Goal: Register for event/course

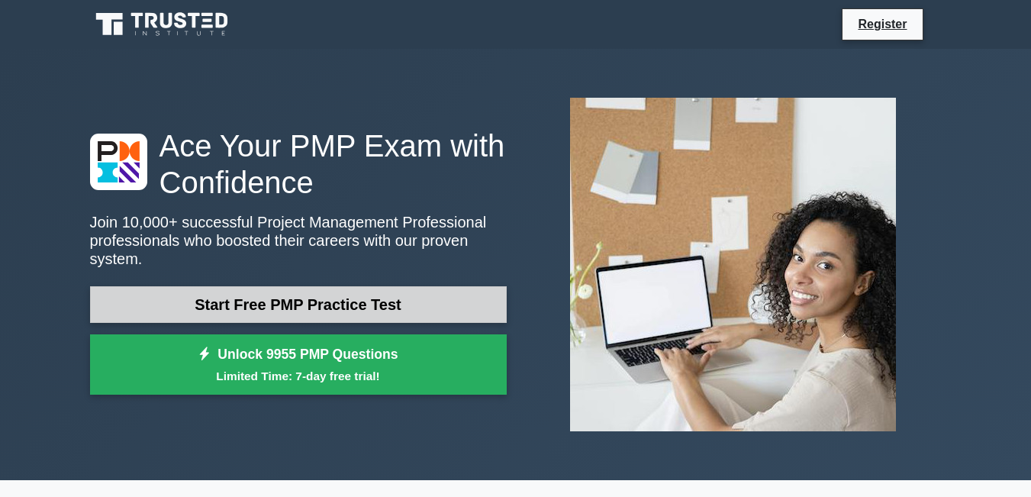
click at [230, 288] on link "Start Free PMP Practice Test" at bounding box center [298, 304] width 417 height 37
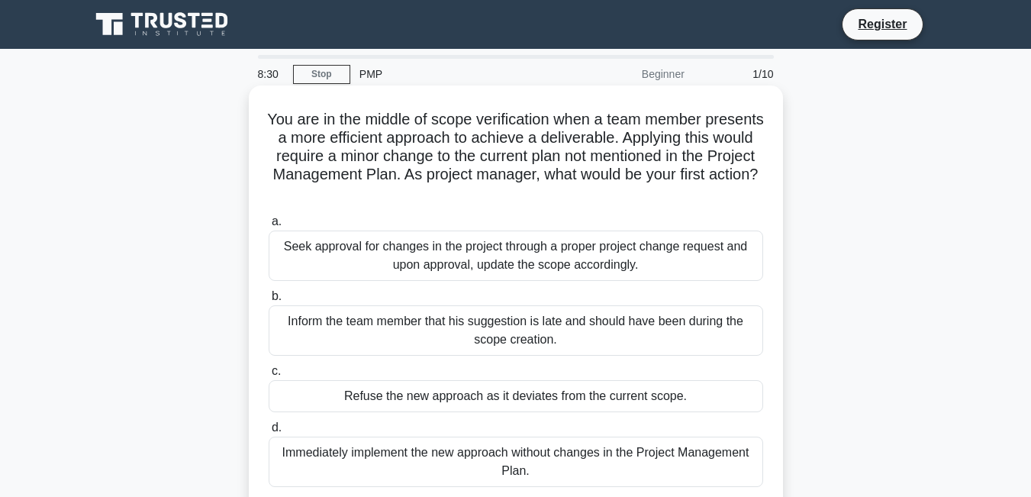
click at [308, 257] on div "Seek approval for changes in the project through a proper project change reques…" at bounding box center [516, 255] width 495 height 50
click at [269, 227] on input "a. Seek approval for changes in the project through a proper project change req…" at bounding box center [269, 222] width 0 height 10
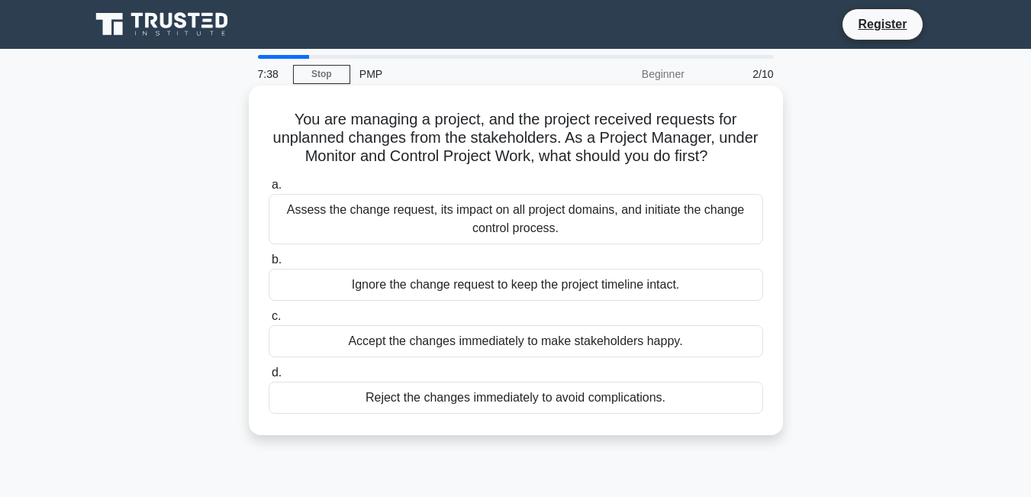
click at [383, 214] on div "Assess the change request, its impact on all project domains, and initiate the …" at bounding box center [516, 219] width 495 height 50
click at [269, 190] on input "a. Assess the change request, its impact on all project domains, and initiate t…" at bounding box center [269, 185] width 0 height 10
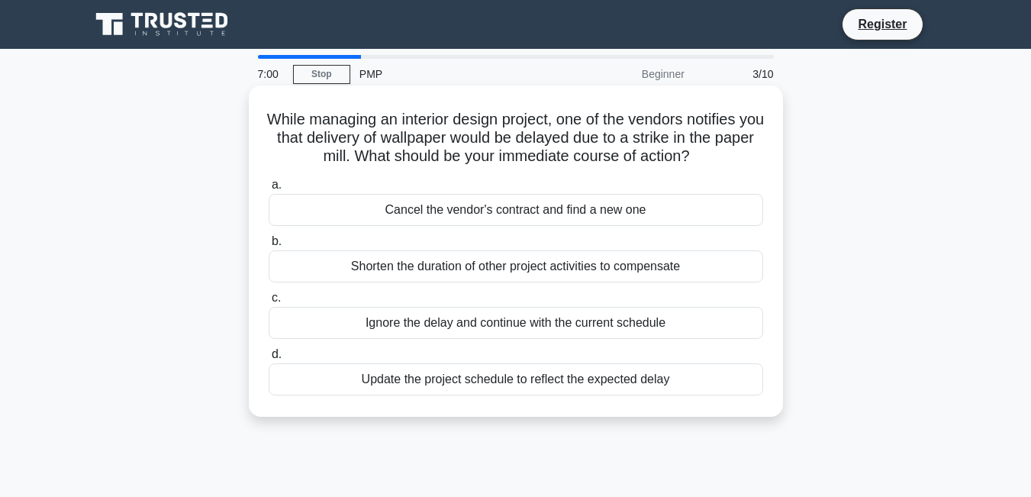
click at [505, 381] on div "Update the project schedule to reflect the expected delay" at bounding box center [516, 379] width 495 height 32
click at [269, 359] on input "d. Update the project schedule to reflect the expected delay" at bounding box center [269, 355] width 0 height 10
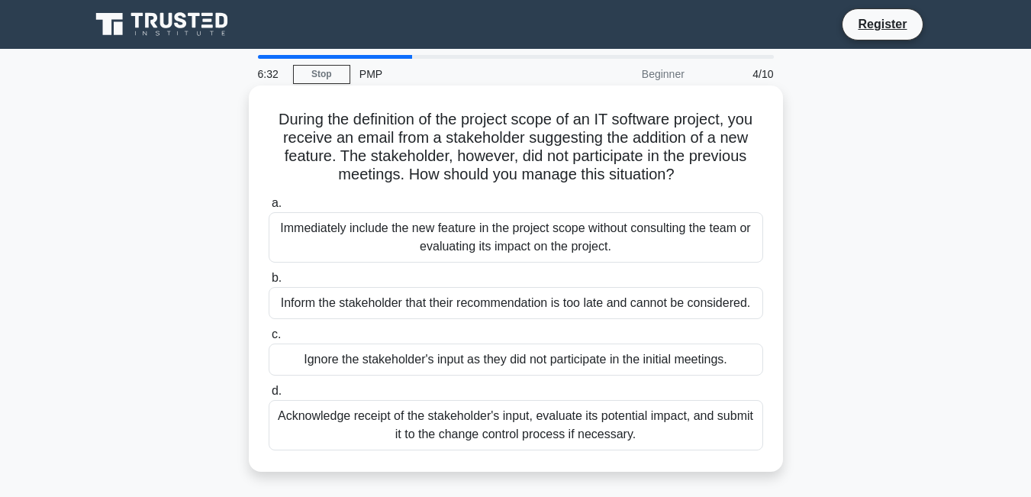
click at [475, 434] on div "Acknowledge receipt of the stakeholder's input, evaluate its potential impact, …" at bounding box center [516, 425] width 495 height 50
click at [269, 396] on input "d. Acknowledge receipt of the stakeholder's input, evaluate its potential impac…" at bounding box center [269, 391] width 0 height 10
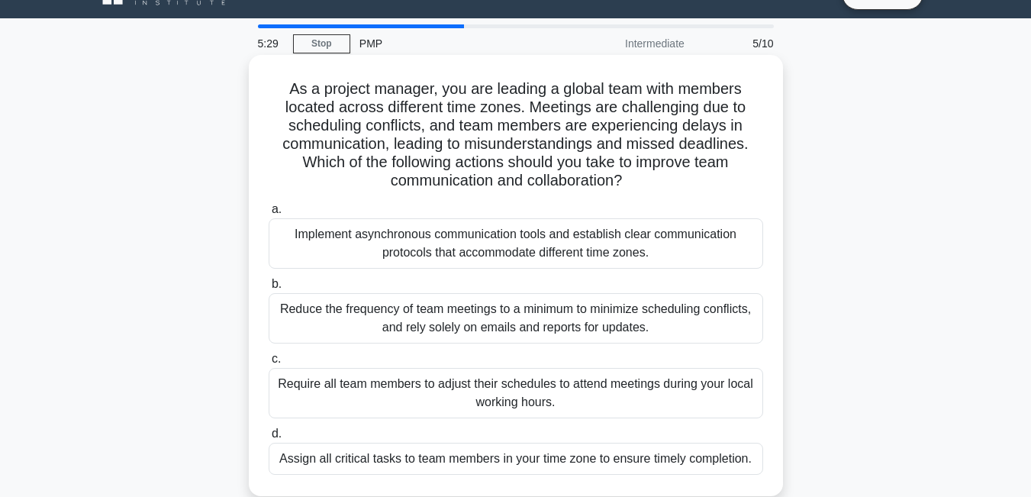
scroll to position [61, 0]
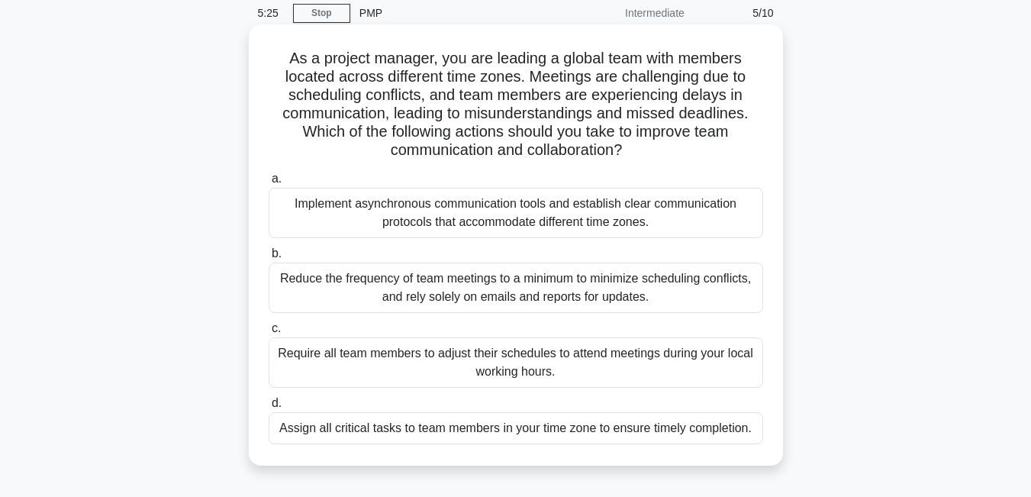
click at [447, 214] on div "Implement asynchronous communication tools and establish clear communication pr…" at bounding box center [516, 213] width 495 height 50
click at [269, 184] on input "a. Implement asynchronous communication tools and establish clear communication…" at bounding box center [269, 179] width 0 height 10
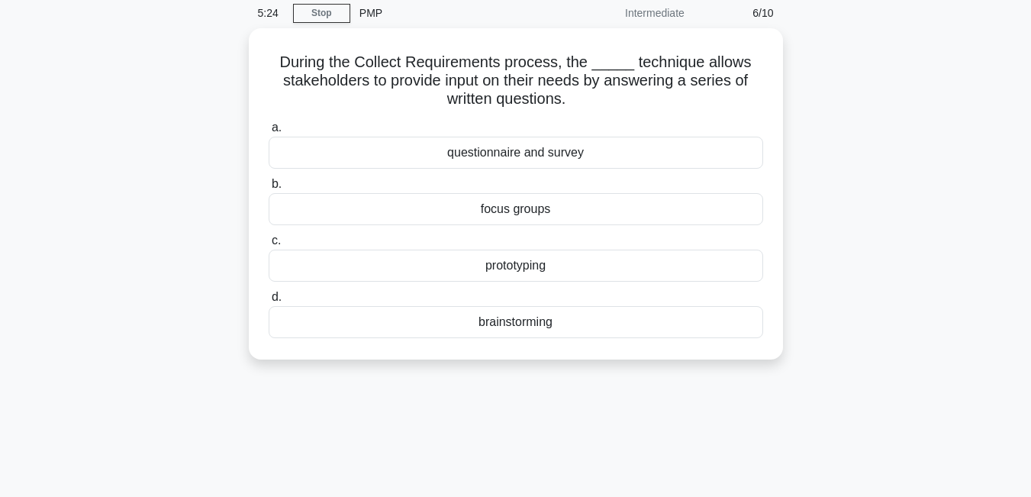
scroll to position [0, 0]
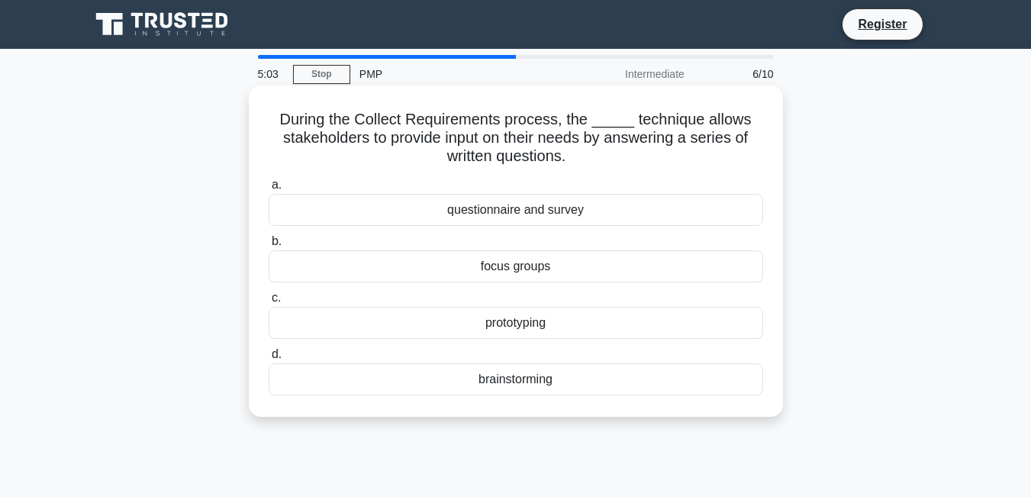
click at [519, 267] on div "focus groups" at bounding box center [516, 266] width 495 height 32
click at [269, 247] on input "b. focus groups" at bounding box center [269, 242] width 0 height 10
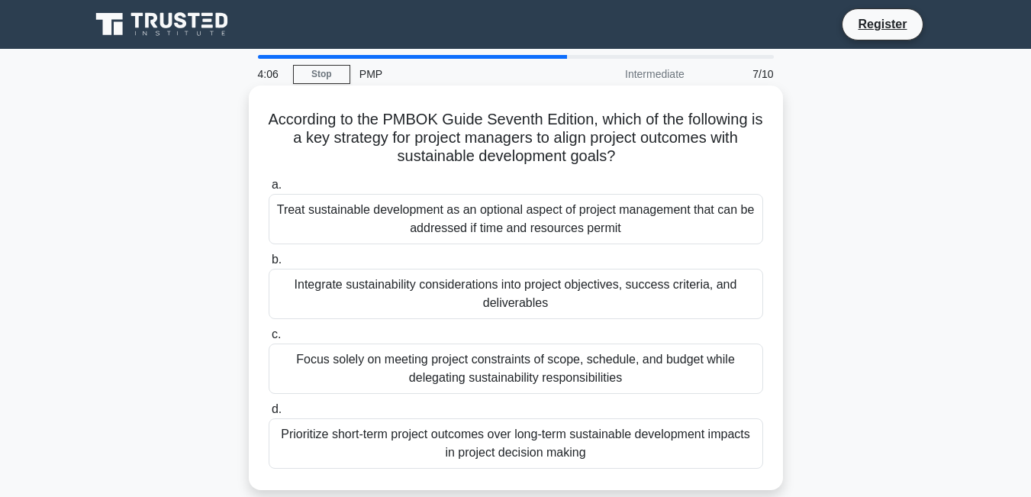
click at [343, 442] on div "Prioritize short-term project outcomes over long-term sustainable development i…" at bounding box center [516, 443] width 495 height 50
click at [269, 414] on input "d. Prioritize short-term project outcomes over long-term sustainable developmen…" at bounding box center [269, 410] width 0 height 10
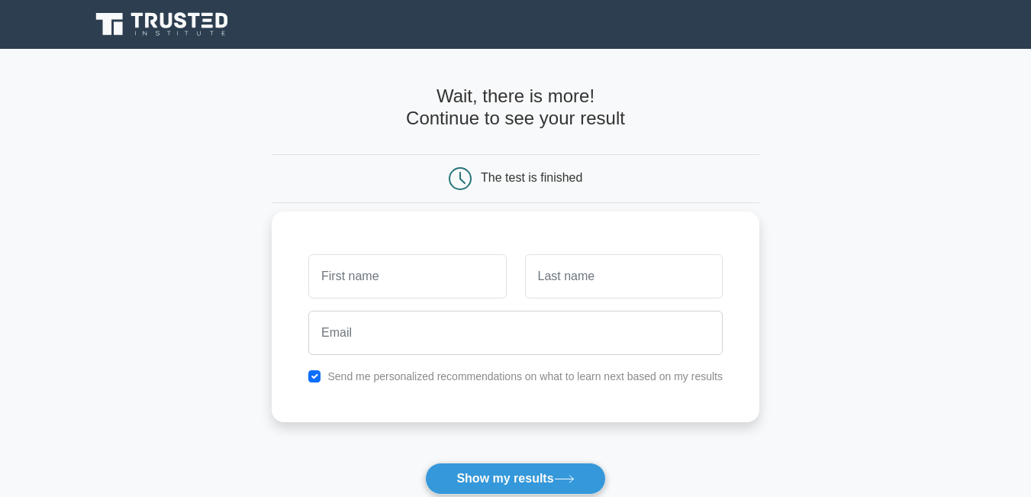
click at [363, 269] on input "text" at bounding box center [407, 276] width 198 height 44
type input "a"
type input "ANCENT"
click at [631, 278] on input "text" at bounding box center [624, 276] width 198 height 44
type input "MUTUA"
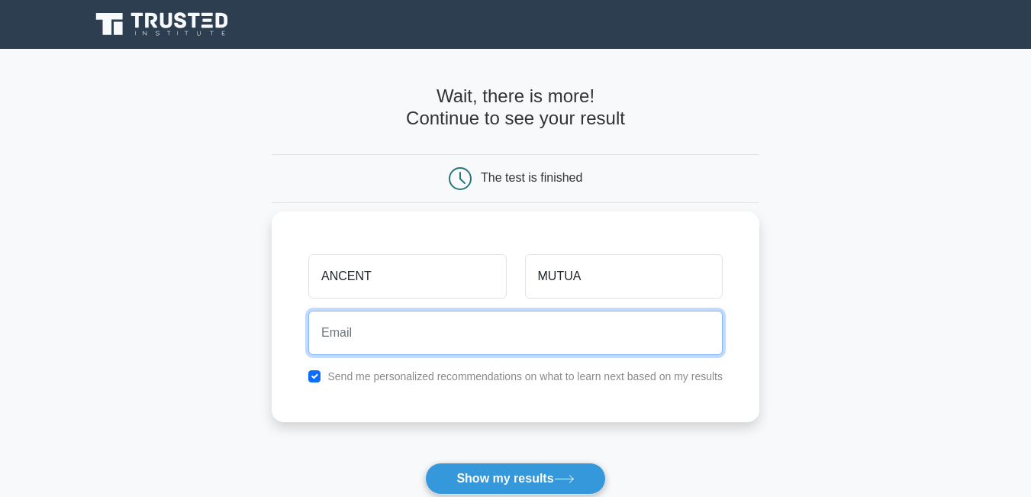
click at [455, 345] on input "email" at bounding box center [515, 333] width 414 height 44
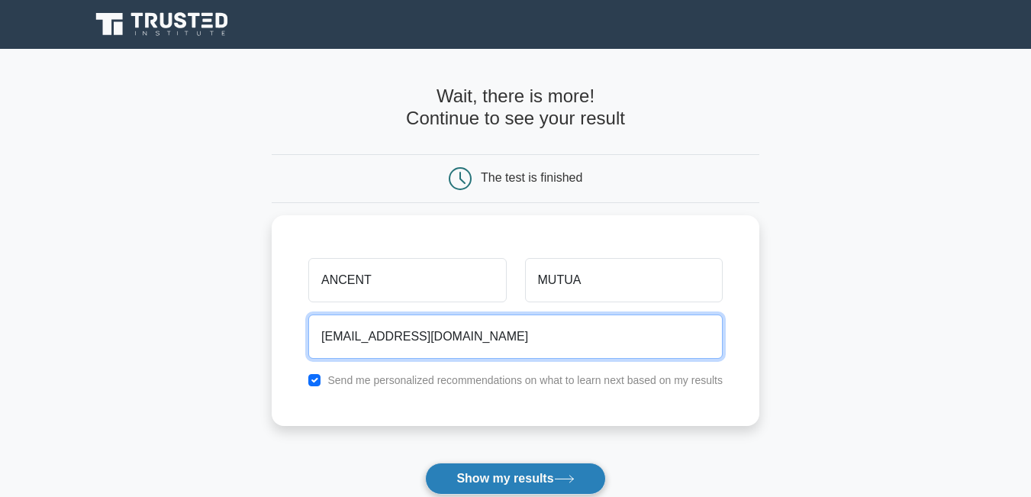
type input "ancentmutua47@gmail.com"
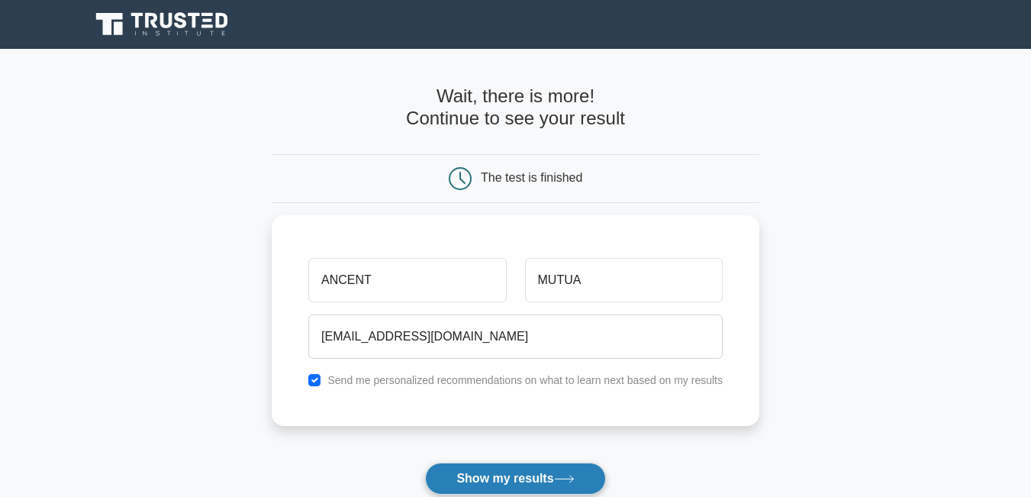
click at [470, 479] on button "Show my results" at bounding box center [515, 479] width 180 height 32
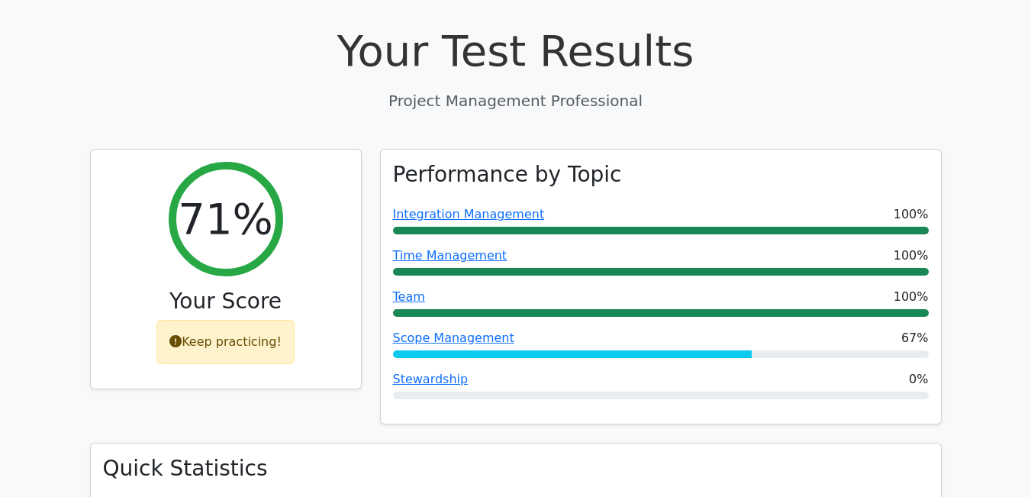
scroll to position [519, 0]
